Goal: Find specific page/section: Find specific page/section

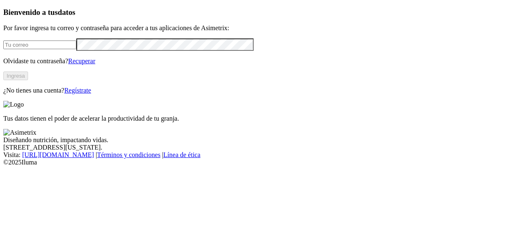
type input "[EMAIL_ADDRESS][PERSON_NAME][DOMAIN_NAME]"
click at [28, 80] on button "Ingresa" at bounding box center [15, 75] width 25 height 9
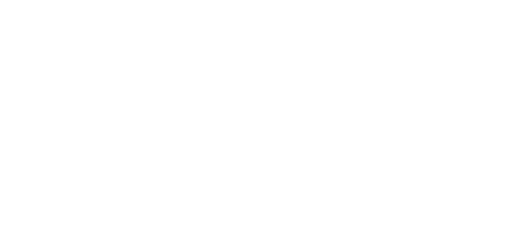
type input "alca"
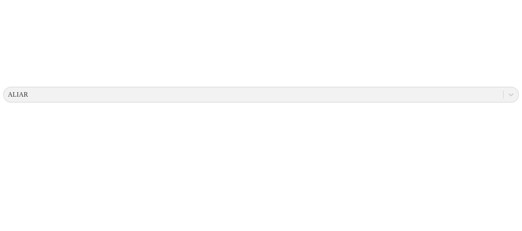
scroll to position [165, 0]
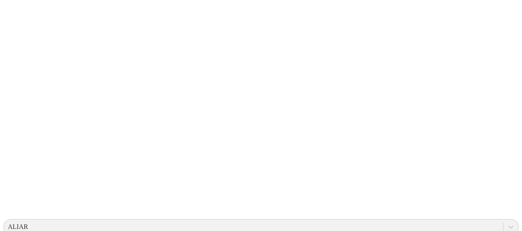
scroll to position [0, 0]
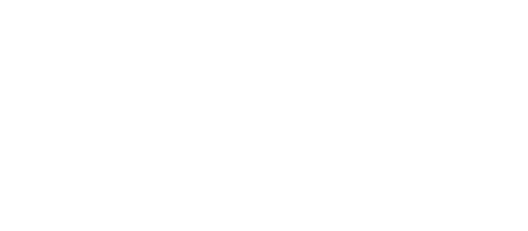
drag, startPoint x: 478, startPoint y: 16, endPoint x: 377, endPoint y: 61, distance: 110.9
type input "guere"
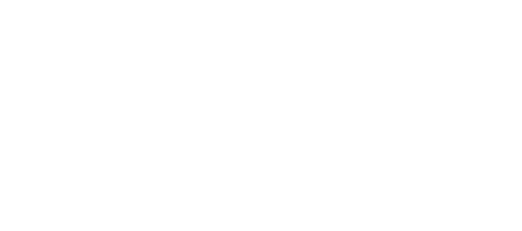
type input "cac"
